Goal: Find specific page/section: Find specific page/section

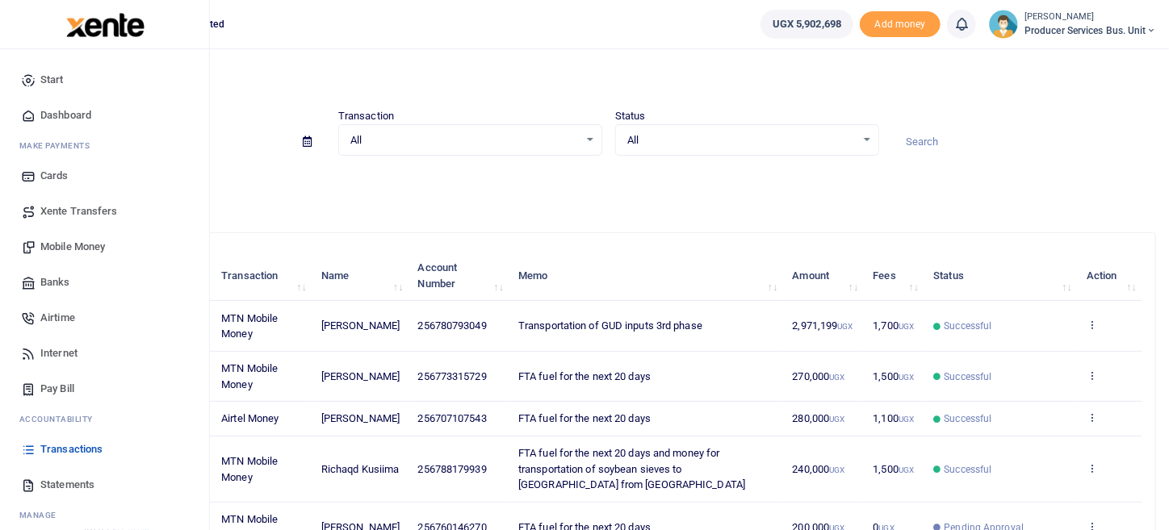
click at [90, 454] on span "Transactions" at bounding box center [71, 449] width 62 height 16
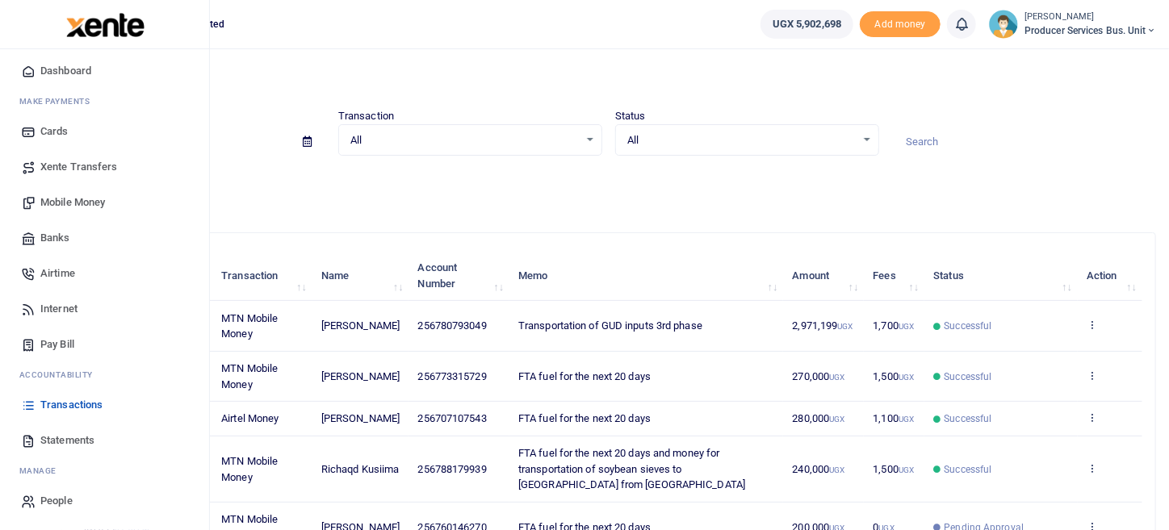
click at [82, 444] on span "Statements" at bounding box center [67, 441] width 54 height 16
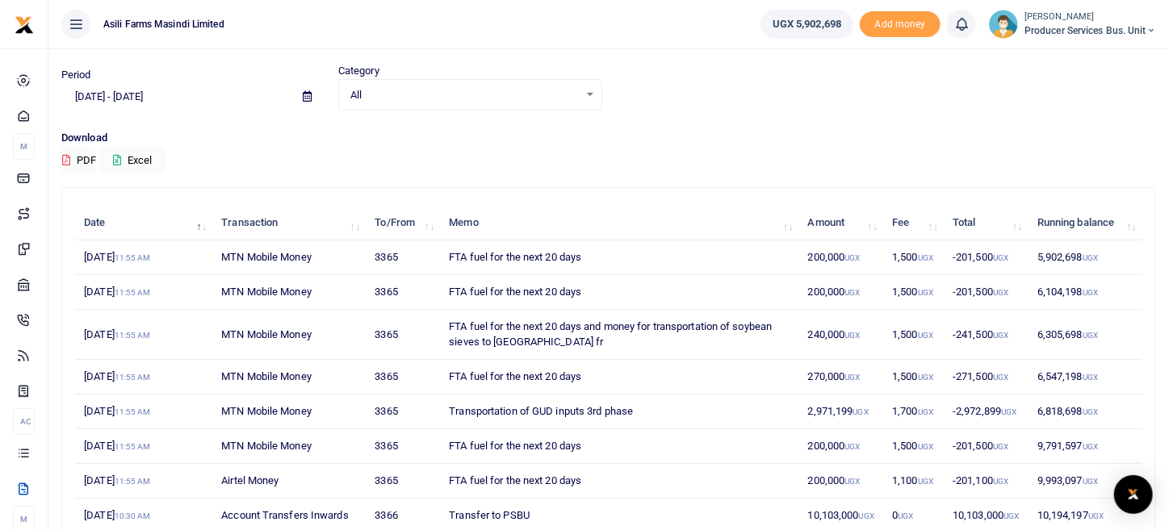
scroll to position [80, 0]
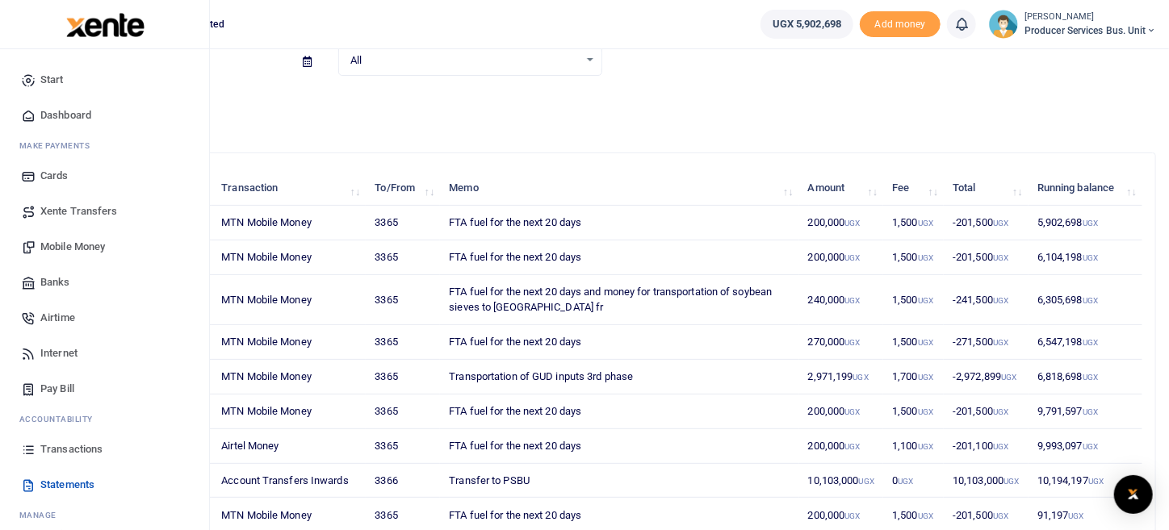
click at [82, 240] on span "Mobile Money" at bounding box center [72, 247] width 65 height 16
